Goal: Find specific page/section: Find specific page/section

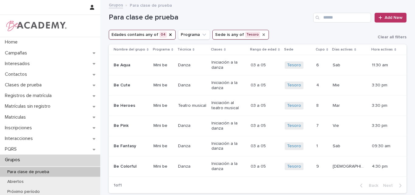
click at [261, 35] on icon "Sede" at bounding box center [263, 34] width 5 height 5
click at [227, 36] on icon "Sede" at bounding box center [230, 35] width 6 height 6
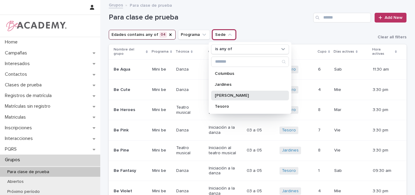
click at [227, 94] on p "Rosales" at bounding box center [247, 95] width 64 height 4
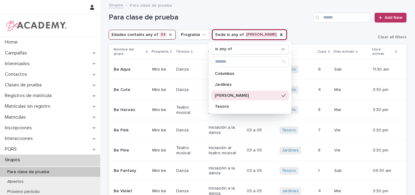
click at [168, 34] on icon "Edades" at bounding box center [170, 34] width 5 height 5
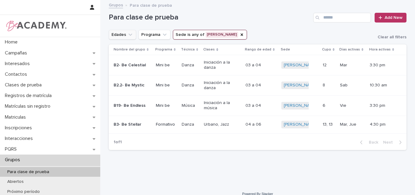
click at [127, 33] on icon "Edades" at bounding box center [130, 35] width 6 height 6
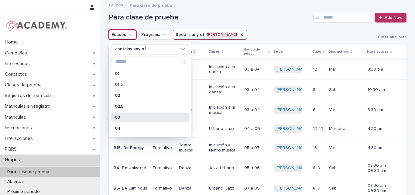
click at [126, 116] on p "03" at bounding box center [147, 117] width 64 height 4
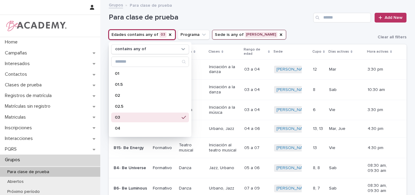
click at [260, 21] on h1 "Para clase de prueba" at bounding box center [210, 17] width 202 height 9
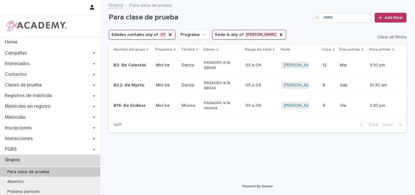
click at [289, 19] on h1 "Para clase de prueba" at bounding box center [210, 17] width 202 height 9
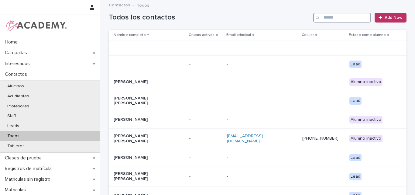
click at [362, 14] on input "Search" at bounding box center [342, 18] width 58 height 10
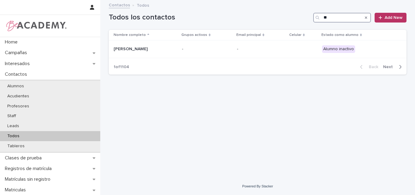
type input "*"
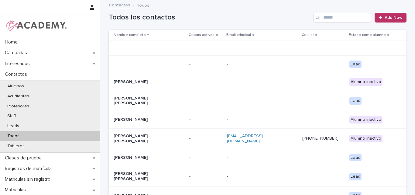
click at [274, 14] on h1 "Todos los contactos" at bounding box center [210, 17] width 202 height 9
click at [342, 17] on input "Search" at bounding box center [342, 18] width 58 height 10
click at [292, 15] on h1 "Todos los contactos" at bounding box center [210, 17] width 202 height 9
click at [326, 18] on input "Search" at bounding box center [342, 18] width 58 height 10
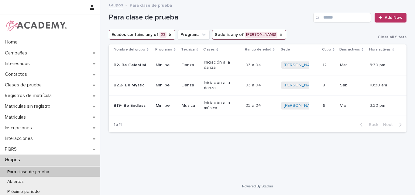
click at [280, 35] on icon "Sede" at bounding box center [281, 34] width 2 height 2
click at [228, 35] on icon "Sede" at bounding box center [230, 34] width 4 height 2
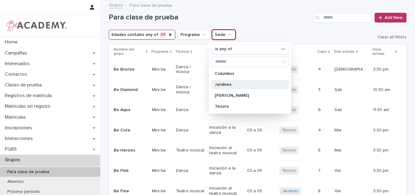
click at [228, 85] on p "Jardines" at bounding box center [247, 84] width 64 height 4
click at [287, 22] on div "Para clase de prueba Add New" at bounding box center [258, 18] width 298 height 10
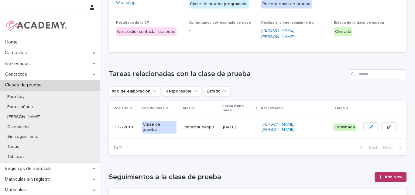
scroll to position [152, 0]
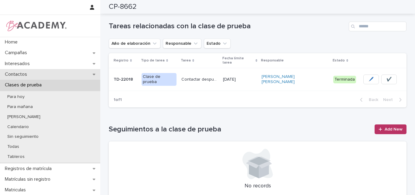
click at [26, 73] on p "Contactos" at bounding box center [16, 74] width 29 height 6
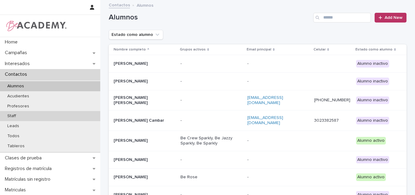
click at [8, 116] on p "Staff" at bounding box center [11, 115] width 19 height 5
